Goal: Navigation & Orientation: Find specific page/section

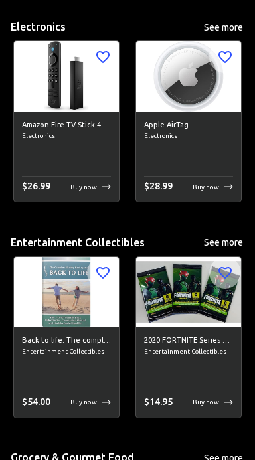
scroll to position [2508, 0]
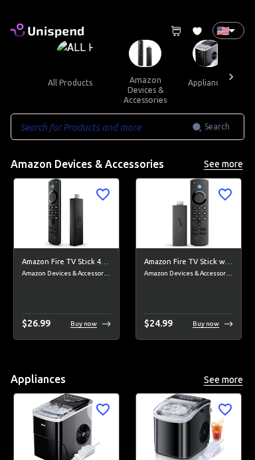
click at [228, 76] on icon at bounding box center [230, 76] width 13 height 13
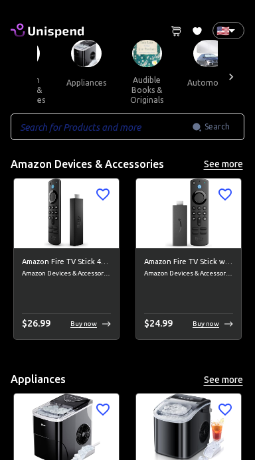
scroll to position [0, 138]
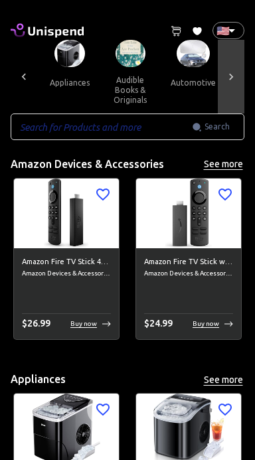
click at [222, 76] on div at bounding box center [231, 77] width 27 height 74
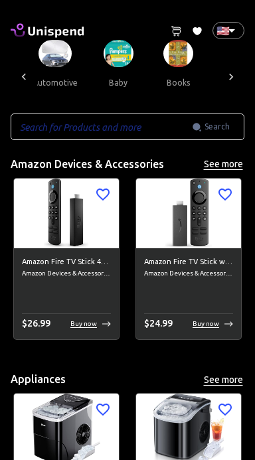
click at [218, 77] on div at bounding box center [231, 77] width 27 height 74
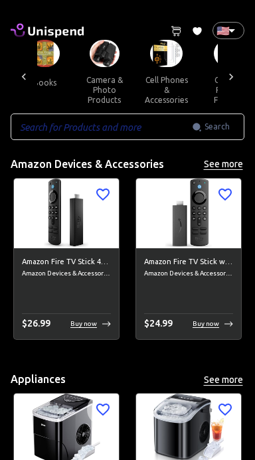
scroll to position [0, 414]
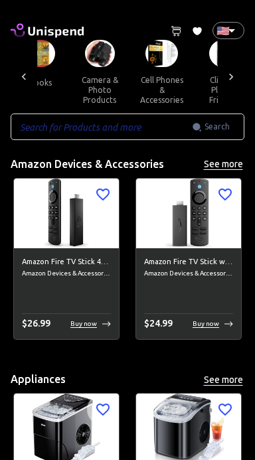
click at [216, 78] on button "climate pledge friendly" at bounding box center [224, 90] width 60 height 46
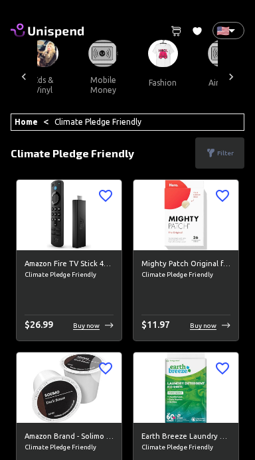
scroll to position [0, 1689]
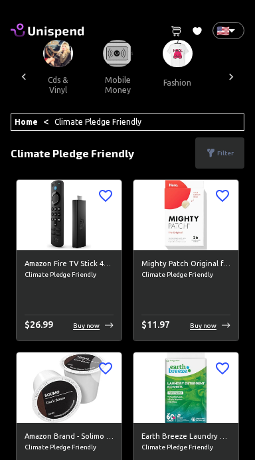
click at [101, 67] on button "mobile money" at bounding box center [118, 85] width 60 height 36
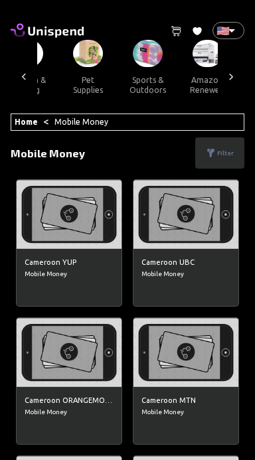
scroll to position [0, 1299]
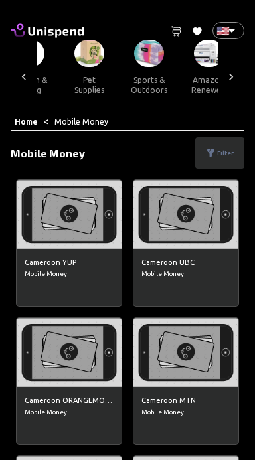
click at [195, 67] on button "amazon renewed" at bounding box center [209, 85] width 60 height 36
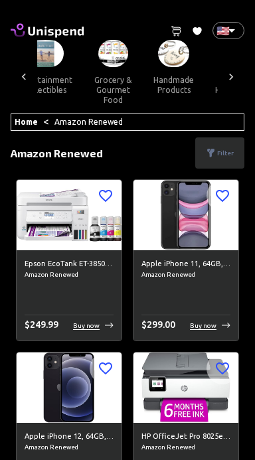
scroll to position [0, 843]
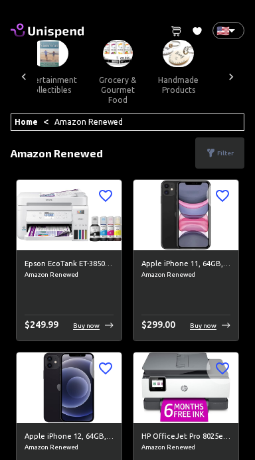
click at [107, 78] on button "grocery & gourmet food" at bounding box center [118, 90] width 60 height 46
